Goal: Task Accomplishment & Management: Complete application form

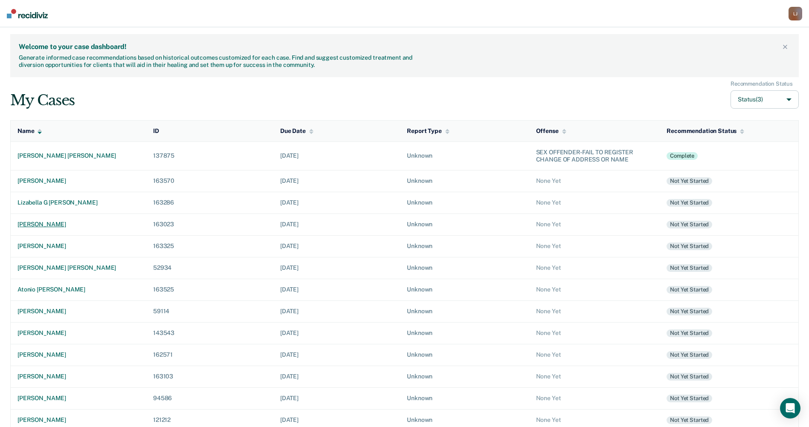
click at [51, 224] on div "[PERSON_NAME]" at bounding box center [78, 224] width 122 height 7
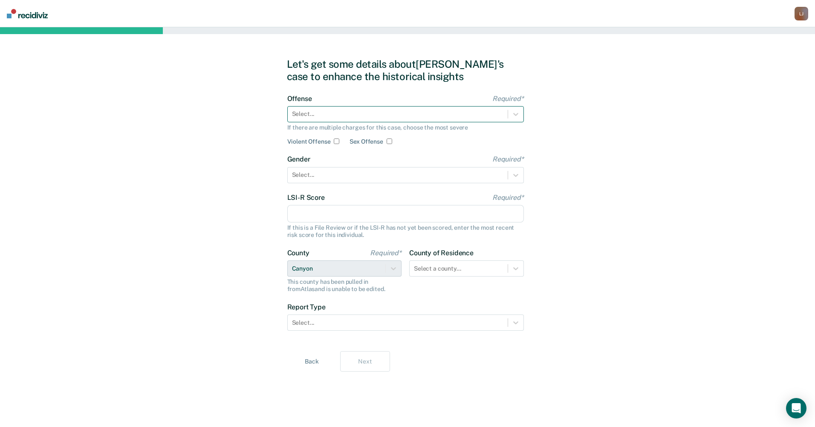
click at [353, 112] on div at bounding box center [397, 114] width 211 height 9
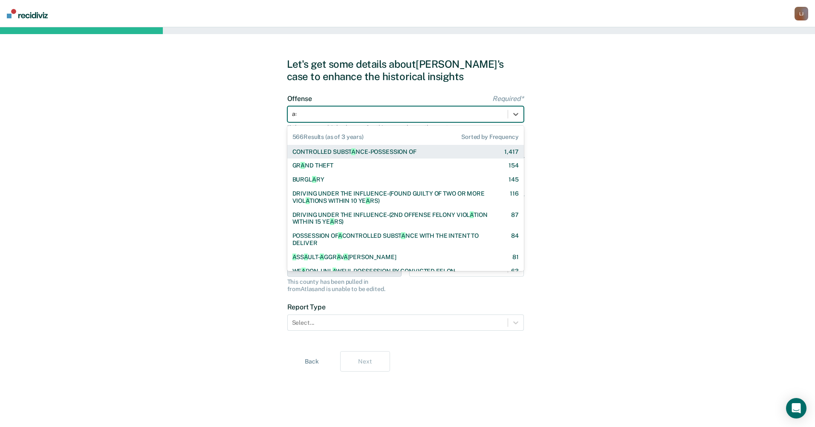
type input "ass"
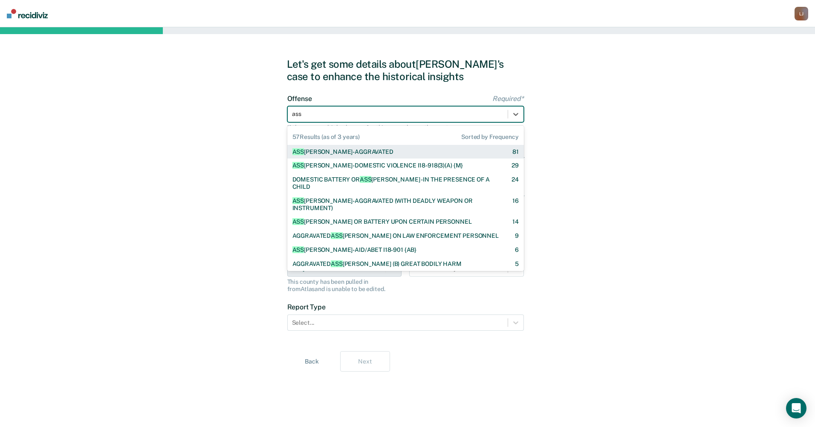
click at [354, 152] on div "ASS [PERSON_NAME]-AGGRAVATED" at bounding box center [342, 151] width 101 height 7
checkbox input "true"
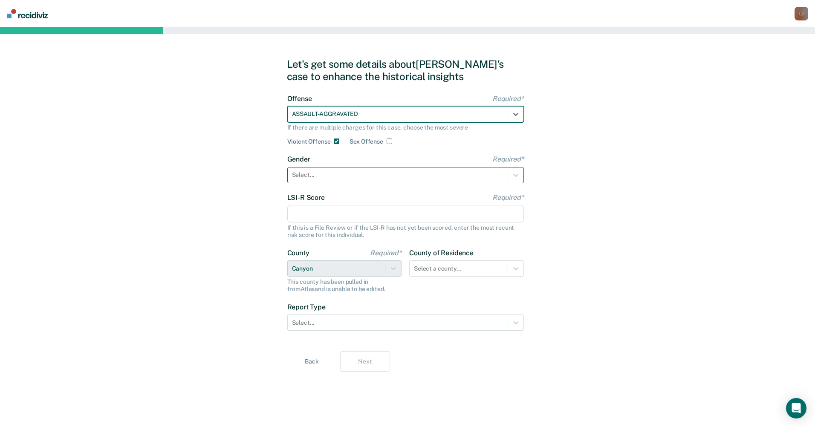
click at [360, 179] on div at bounding box center [397, 175] width 211 height 9
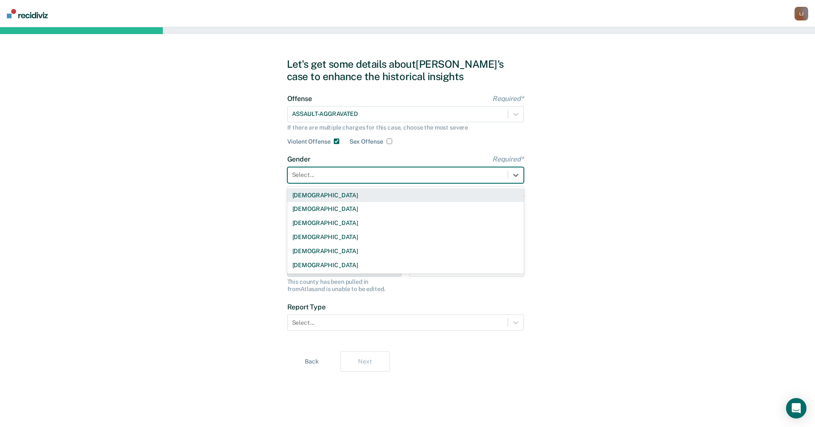
click at [356, 197] on div "[DEMOGRAPHIC_DATA]" at bounding box center [405, 195] width 237 height 14
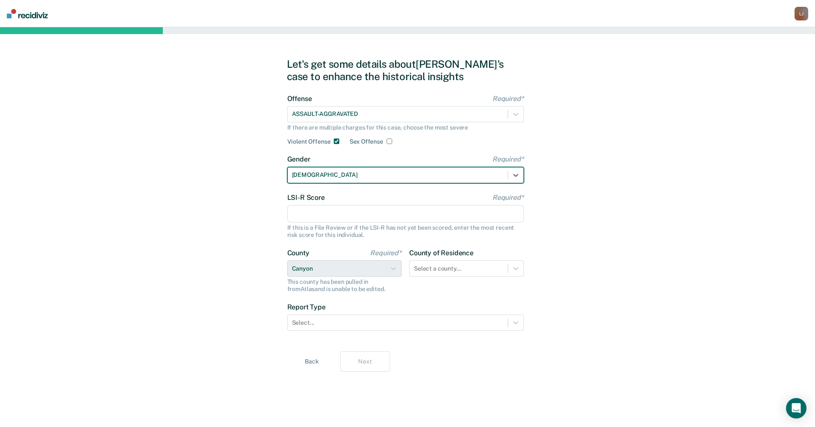
click at [391, 214] on input "LSI-R Score Required*" at bounding box center [405, 214] width 237 height 18
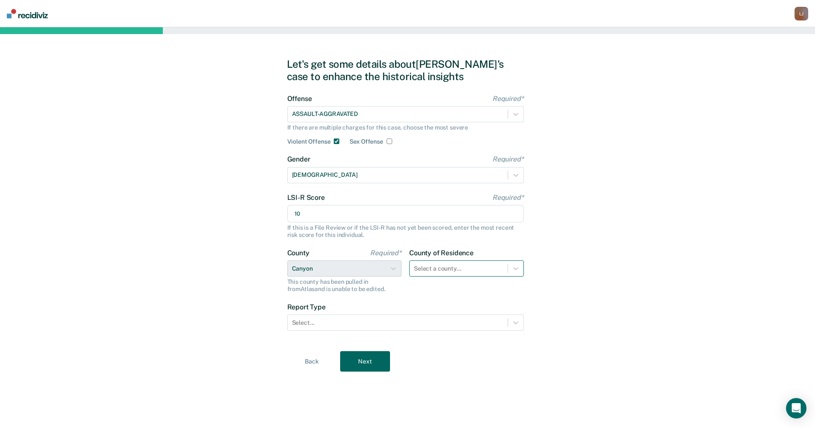
type input "10"
click at [454, 269] on div at bounding box center [459, 268] width 90 height 9
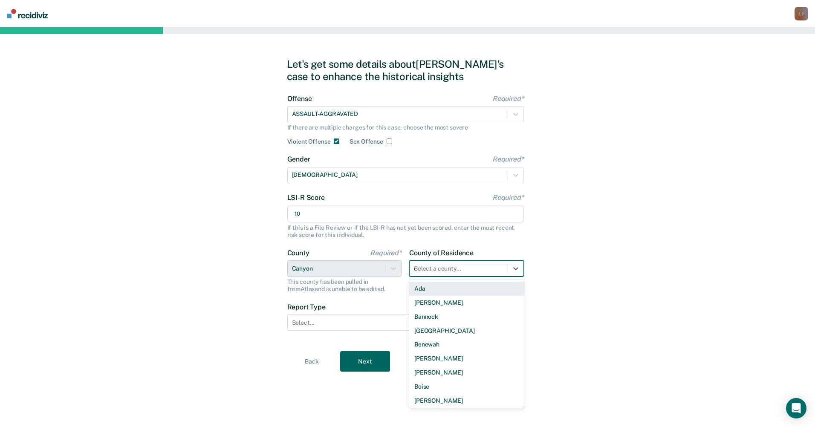
type input "ca"
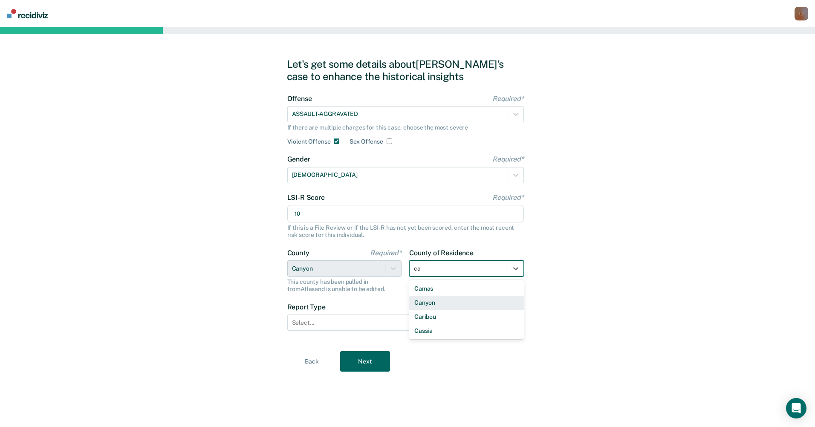
click at [449, 302] on div "Canyon" at bounding box center [466, 303] width 115 height 14
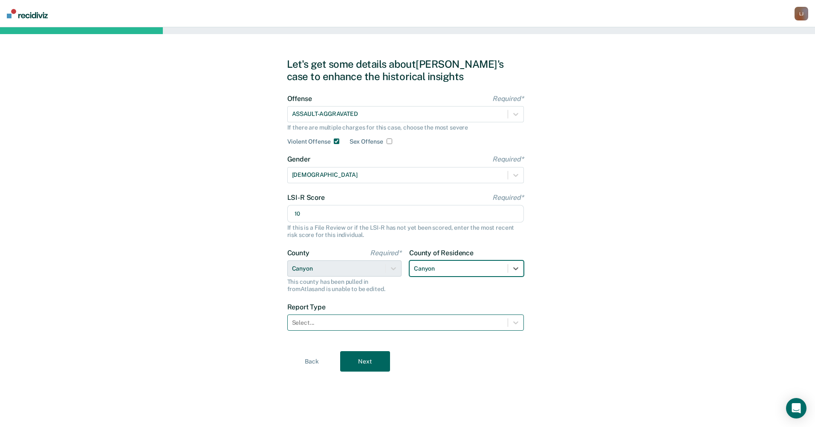
click at [440, 317] on div "Select..." at bounding box center [398, 323] width 220 height 12
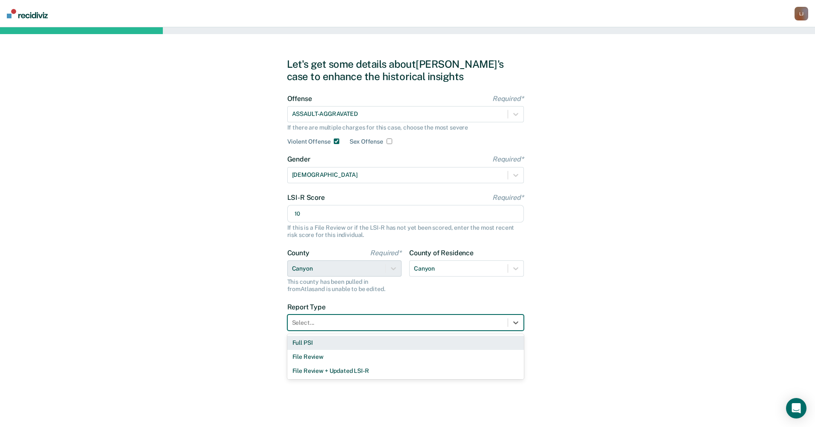
click at [418, 344] on div "Full PSI" at bounding box center [405, 343] width 237 height 14
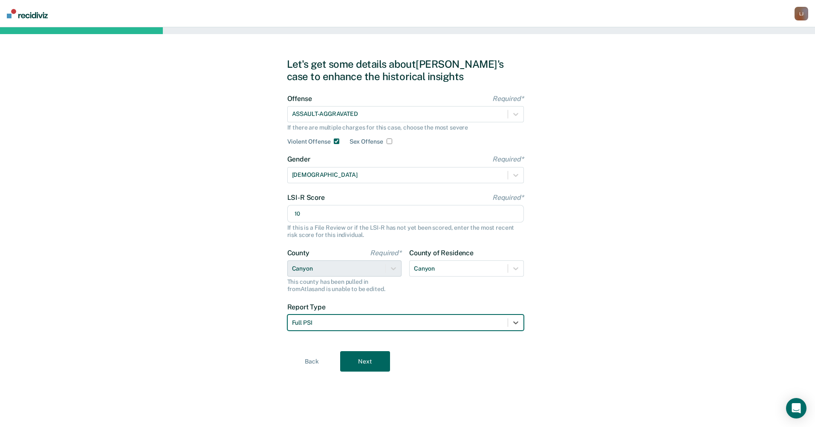
click at [367, 363] on button "Next" at bounding box center [365, 361] width 50 height 20
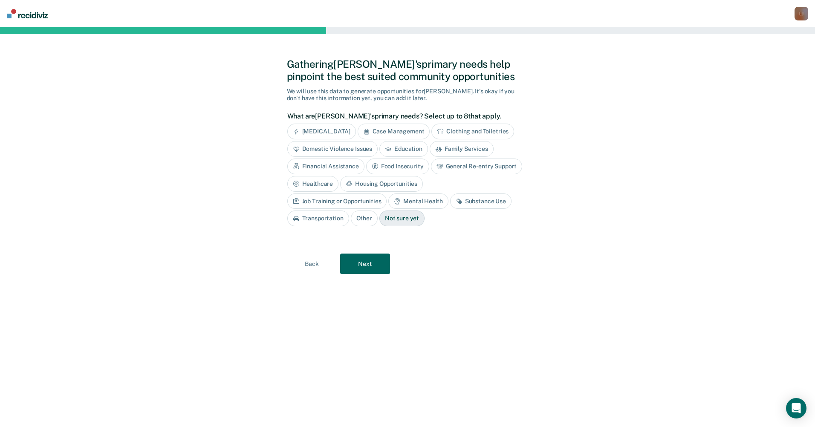
click at [324, 145] on div "Domestic Violence Issues" at bounding box center [332, 149] width 91 height 16
click at [388, 201] on div "Mental Health" at bounding box center [418, 202] width 60 height 16
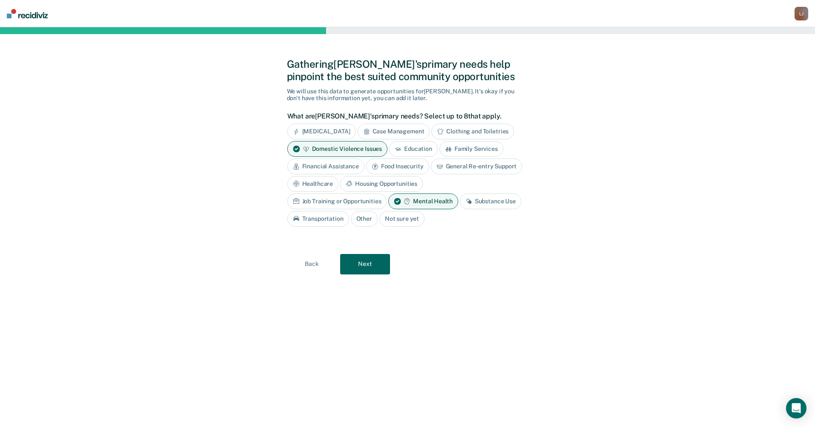
click at [368, 265] on button "Next" at bounding box center [365, 264] width 50 height 20
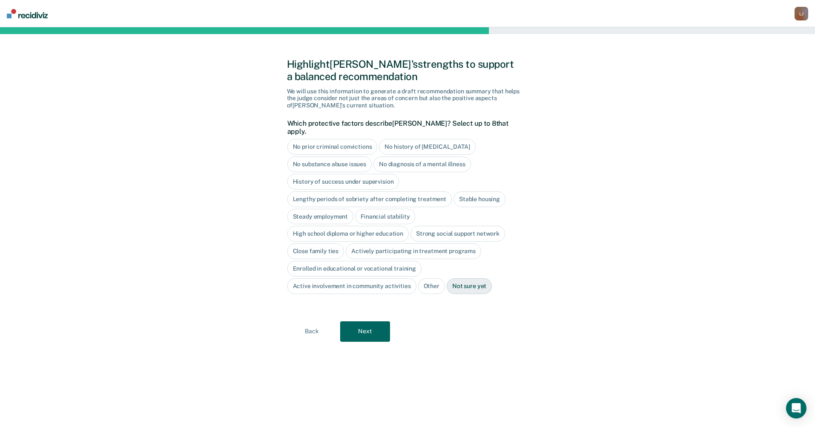
click at [387, 140] on div "No history of [MEDICAL_DATA]" at bounding box center [427, 147] width 96 height 16
click at [387, 144] on icon at bounding box center [388, 147] width 7 height 7
click at [478, 191] on div "Stable housing" at bounding box center [480, 199] width 52 height 16
click at [343, 209] on div "Steady employment" at bounding box center [320, 217] width 67 height 16
click at [378, 209] on div "Financial stability" at bounding box center [395, 217] width 60 height 16
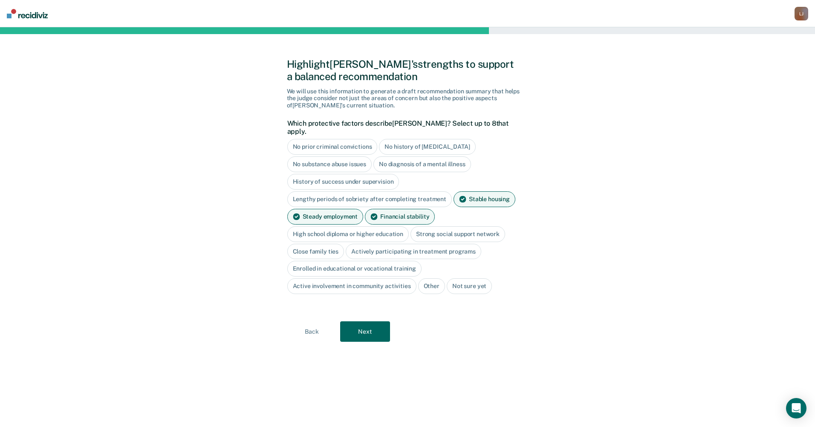
click at [374, 226] on div "High school diploma or higher education" at bounding box center [348, 234] width 122 height 16
click at [452, 226] on div "Strong social support network" at bounding box center [467, 234] width 95 height 16
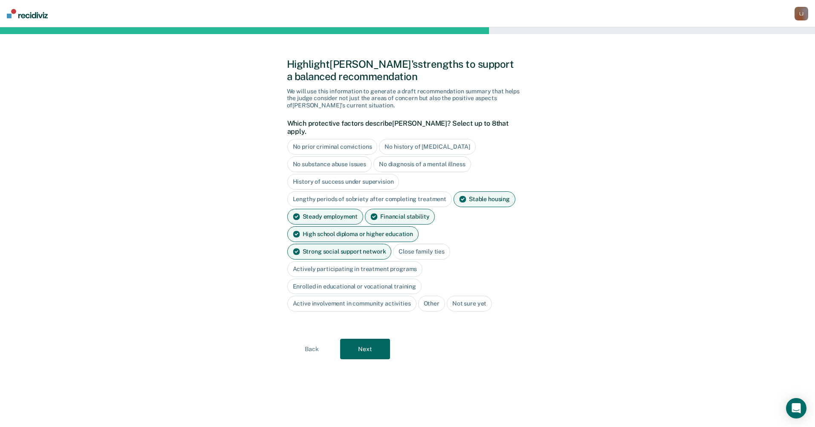
click at [386, 261] on div "Actively participating in treatment programs" at bounding box center [355, 269] width 136 height 16
click at [359, 296] on div "Active involvement in community activities" at bounding box center [351, 304] width 129 height 16
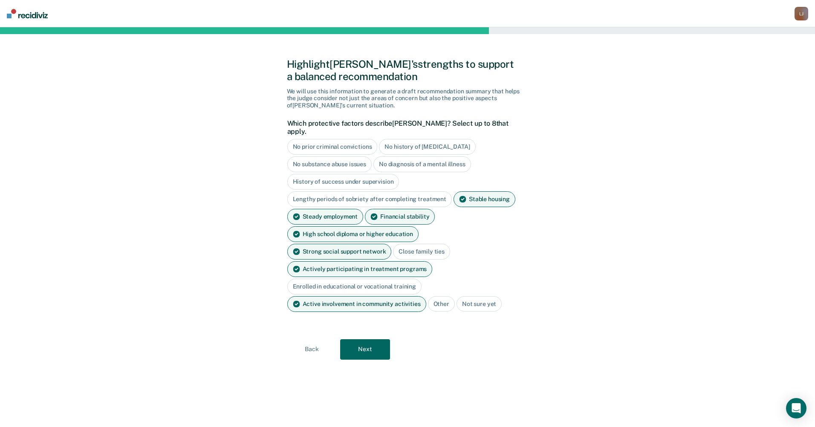
click at [358, 339] on button "Next" at bounding box center [365, 349] width 50 height 20
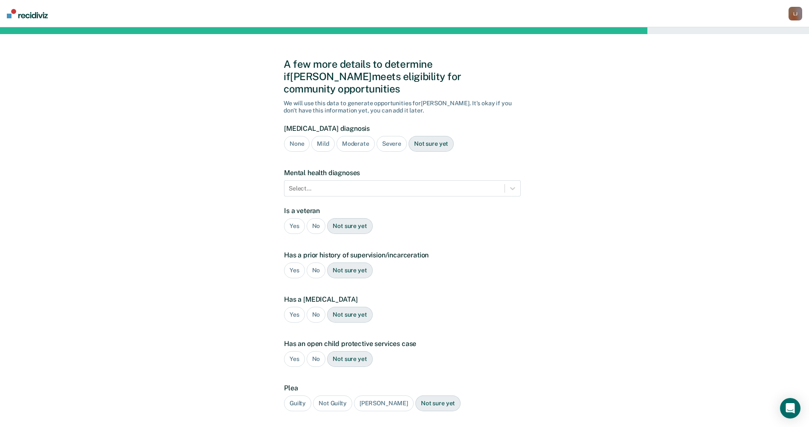
click at [289, 136] on div "None" at bounding box center [297, 144] width 26 height 16
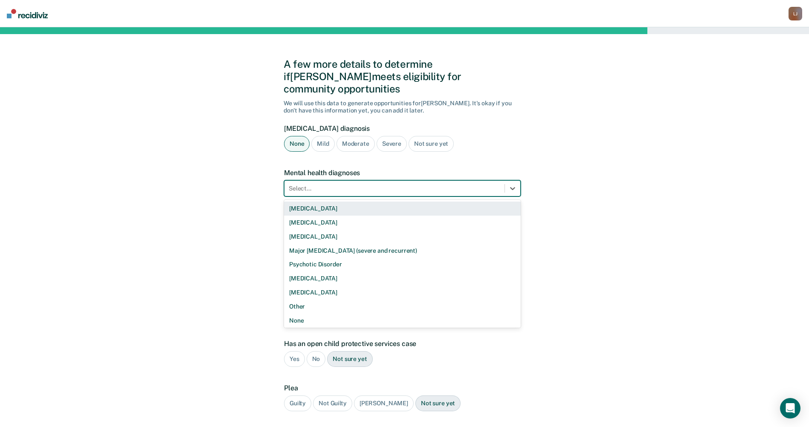
click at [329, 184] on div at bounding box center [394, 188] width 211 height 9
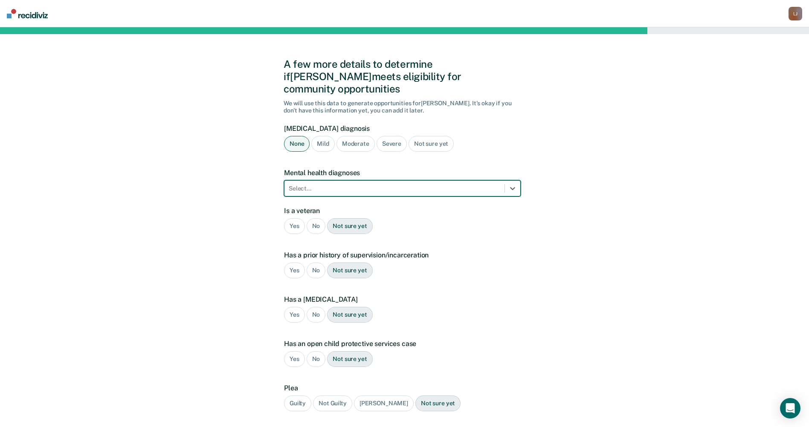
click at [323, 184] on div at bounding box center [394, 188] width 211 height 9
click at [311, 218] on div "No" at bounding box center [316, 226] width 19 height 16
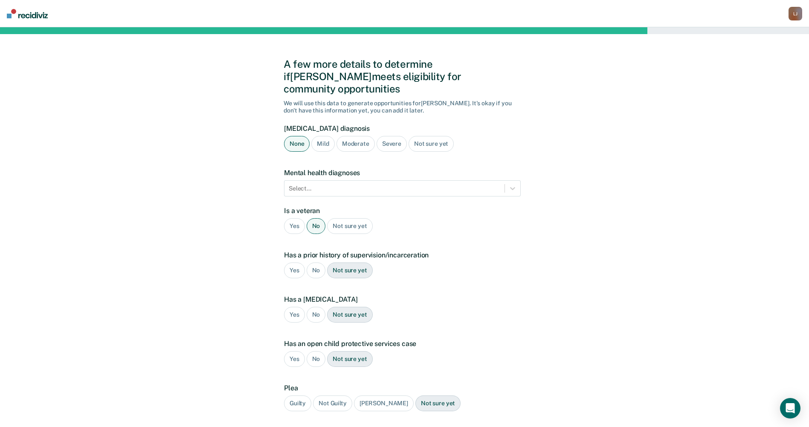
click at [294, 263] on div "Yes" at bounding box center [294, 271] width 21 height 16
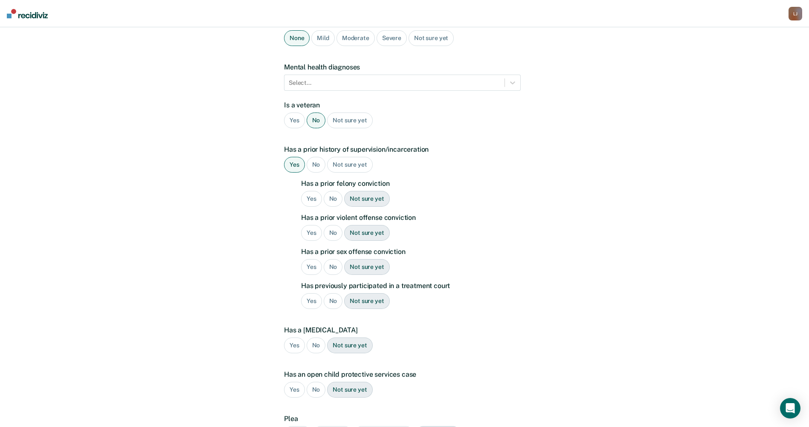
scroll to position [128, 0]
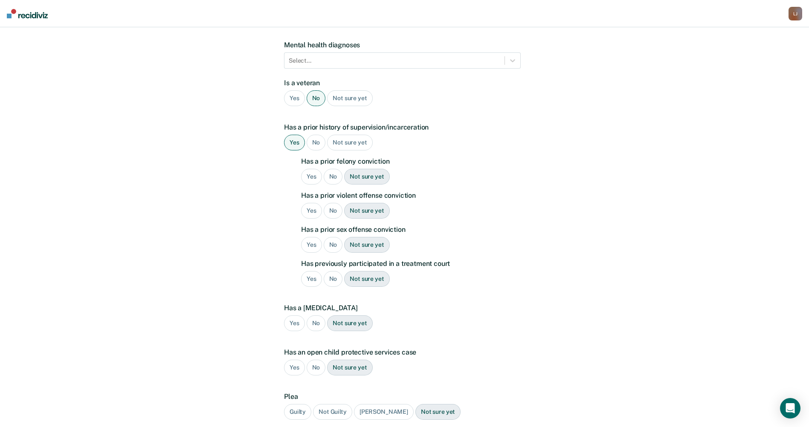
click at [335, 169] on div "No" at bounding box center [333, 177] width 19 height 16
click at [330, 203] on div "No" at bounding box center [333, 211] width 19 height 16
click at [333, 237] on div "No" at bounding box center [333, 245] width 19 height 16
click at [333, 271] on div "No" at bounding box center [333, 279] width 19 height 16
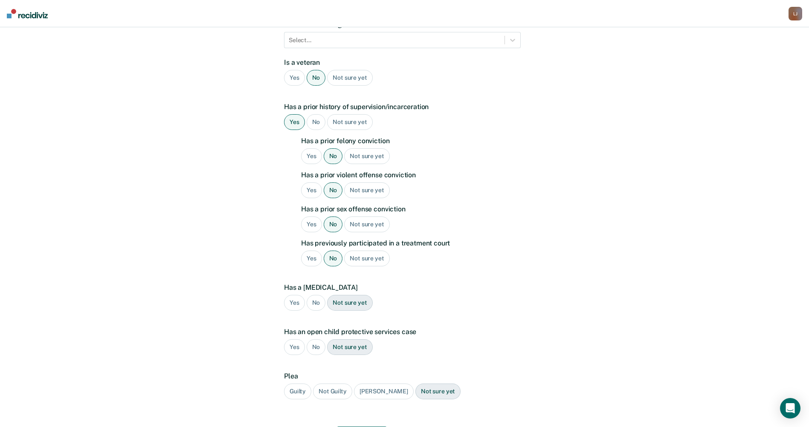
scroll to position [187, 0]
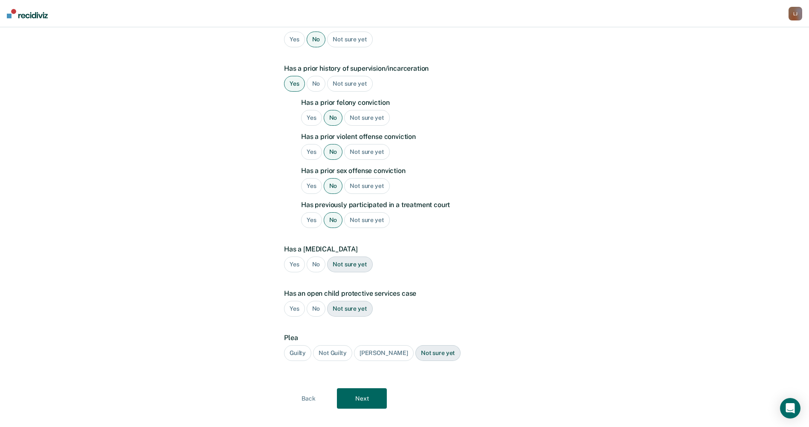
click at [301, 345] on div "Guilty" at bounding box center [297, 353] width 27 height 16
click at [348, 388] on button "Next" at bounding box center [362, 398] width 50 height 20
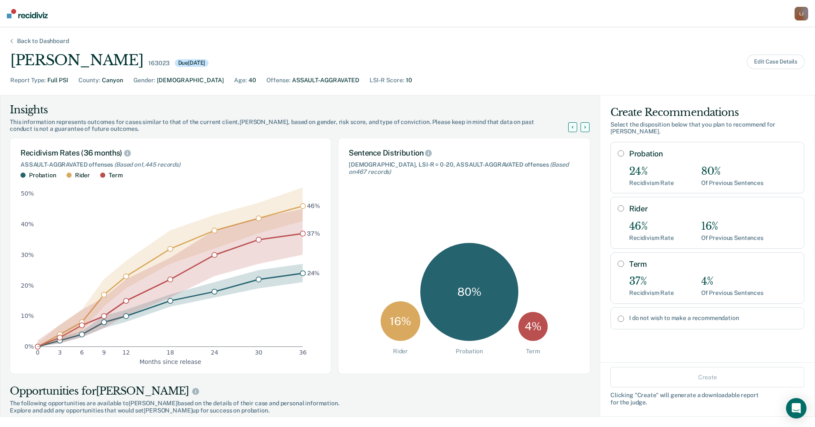
click at [618, 150] on input "Probation" at bounding box center [621, 153] width 6 height 7
radio input "true"
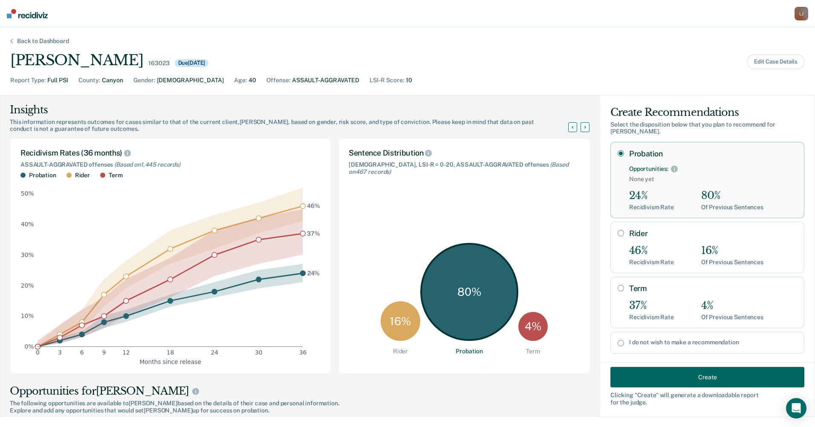
click at [670, 384] on button "Create" at bounding box center [708, 377] width 194 height 20
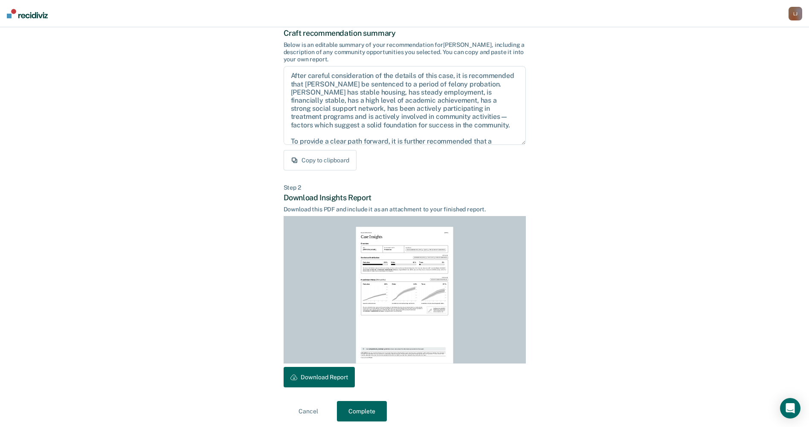
scroll to position [59, 0]
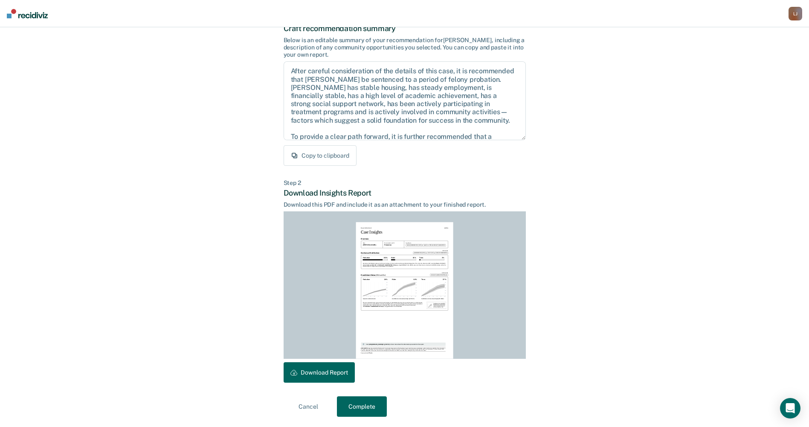
click at [319, 373] on button "Download Report" at bounding box center [319, 372] width 71 height 20
click at [368, 400] on button "Complete" at bounding box center [362, 407] width 50 height 20
